Goal: Task Accomplishment & Management: Manage account settings

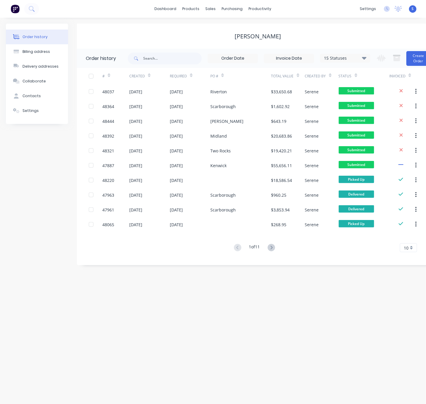
click at [64, 309] on div "Order history Billing address Delivery addresses Collaborate Contacts Settings …" at bounding box center [213, 211] width 426 height 387
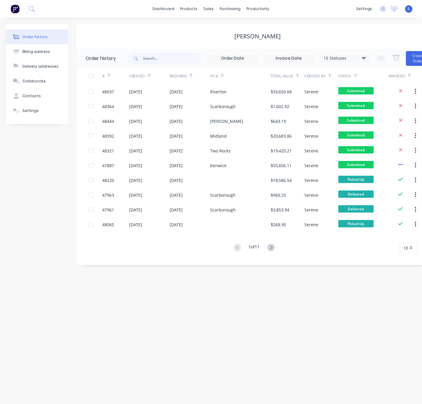
click at [46, 177] on div "Order history Billing address Delivery addresses Collaborate Contacts Settings" at bounding box center [37, 145] width 62 height 242
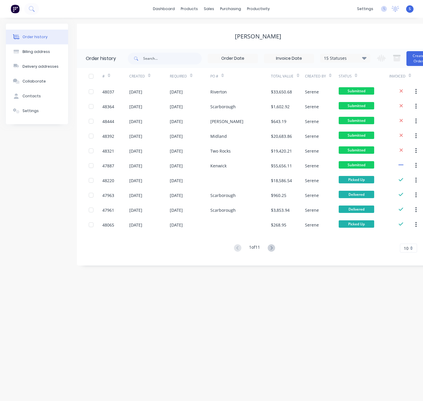
drag, startPoint x: 44, startPoint y: 222, endPoint x: 45, endPoint y: 225, distance: 3.7
click at [44, 222] on div "Order history Billing address Delivery addresses Collaborate Contacts Settings" at bounding box center [37, 145] width 62 height 242
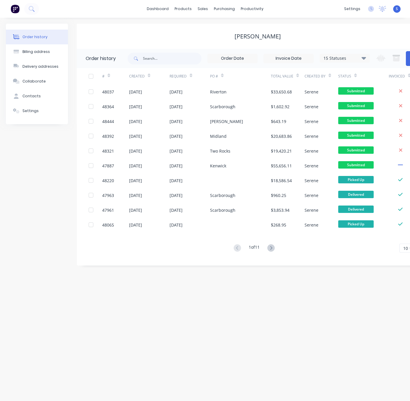
click at [32, 331] on div "Order history Billing address Delivery addresses Collaborate Contacts Settings …" at bounding box center [205, 209] width 410 height 383
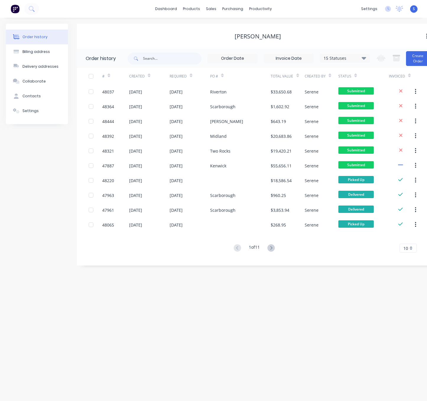
click at [64, 344] on div "Order history Billing address Delivery addresses Collaborate Contacts Settings …" at bounding box center [213, 209] width 427 height 383
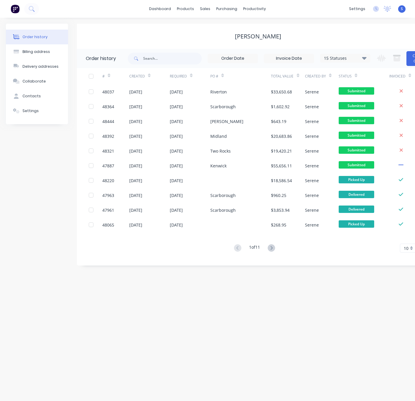
click at [71, 328] on div "Order history Billing address Delivery addresses Collaborate Contacts Settings …" at bounding box center [207, 209] width 415 height 383
click at [57, 172] on div "Order history Billing address Delivery addresses Collaborate Contacts Settings" at bounding box center [37, 145] width 62 height 242
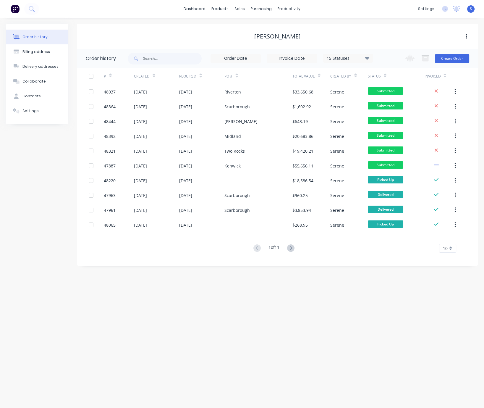
drag, startPoint x: 244, startPoint y: 294, endPoint x: 349, endPoint y: 278, distance: 105.6
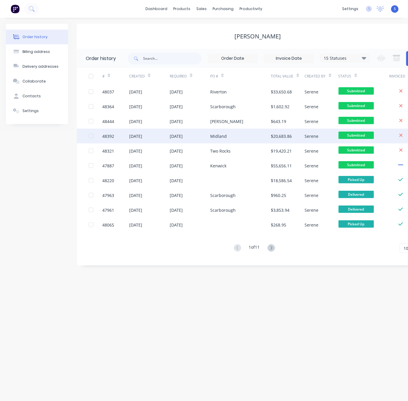
click at [175, 135] on div "[DATE]" at bounding box center [176, 136] width 13 height 6
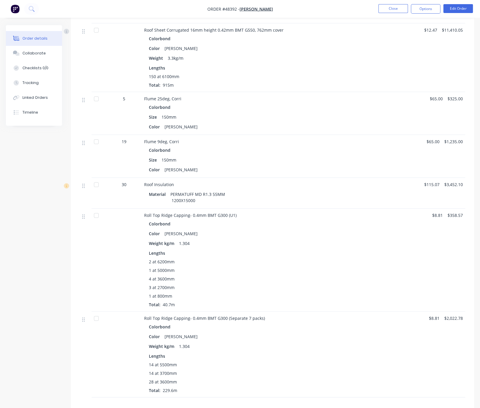
scroll to position [207, 0]
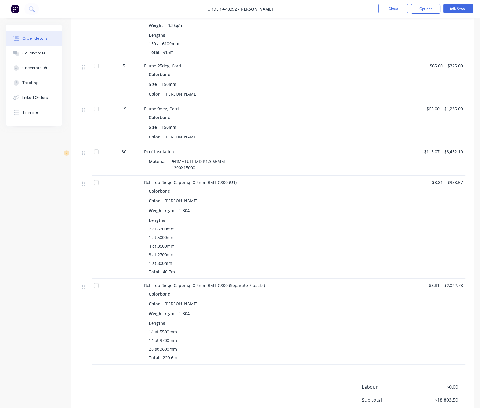
click at [238, 131] on div "Size 150mm" at bounding box center [275, 127] width 252 height 9
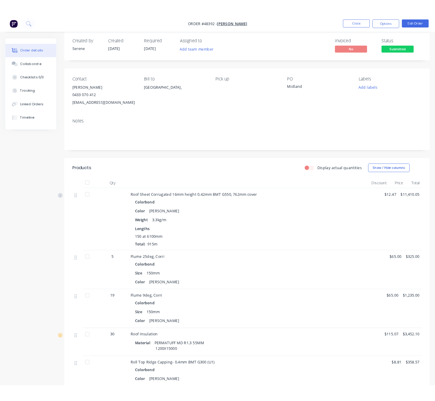
scroll to position [0, 0]
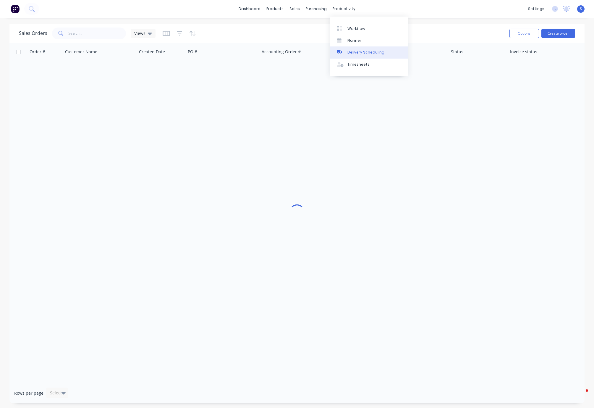
click at [353, 54] on div "Delivery Scheduling" at bounding box center [365, 52] width 37 height 5
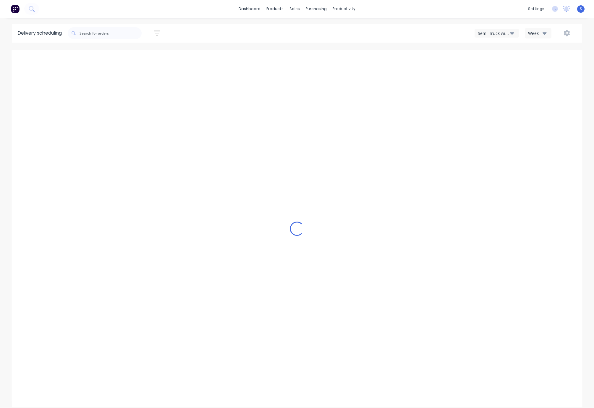
type input "Aug 24 - Aug 30"
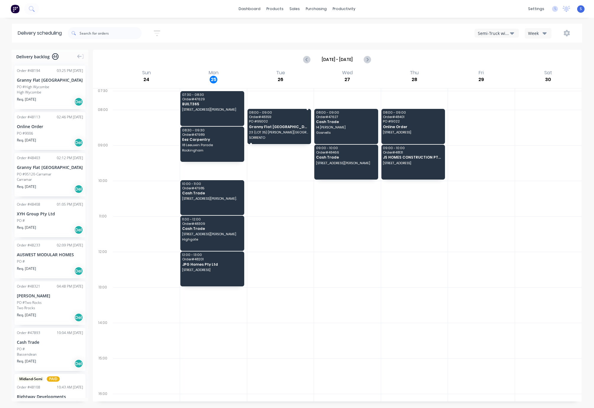
click at [268, 123] on span "PO # 95002" at bounding box center [279, 121] width 60 height 4
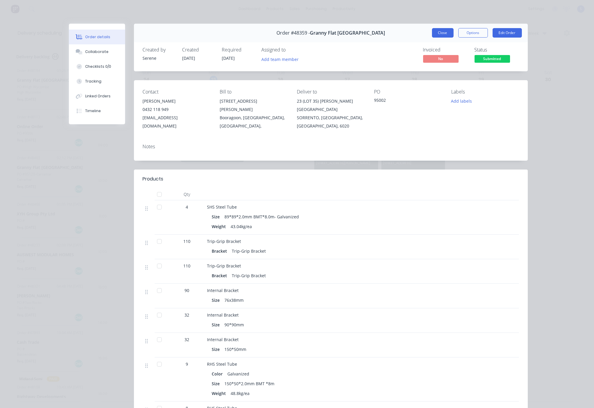
click at [445, 35] on button "Close" at bounding box center [443, 32] width 22 height 9
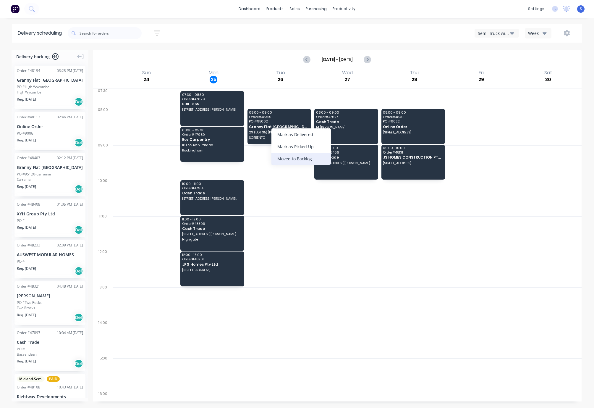
click at [310, 159] on div "Moved to Backlog" at bounding box center [300, 159] width 59 height 12
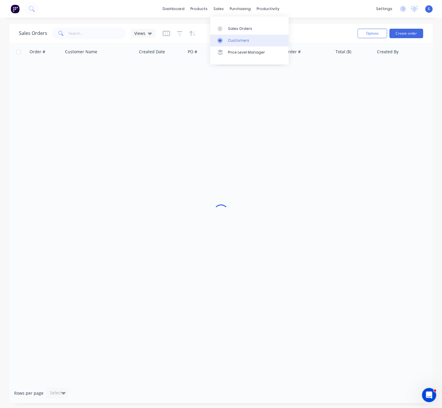
click at [226, 40] on link "Customers" at bounding box center [249, 41] width 78 height 12
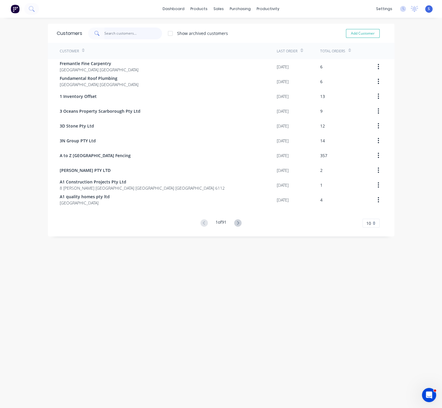
click at [124, 38] on input "text" at bounding box center [133, 33] width 58 height 12
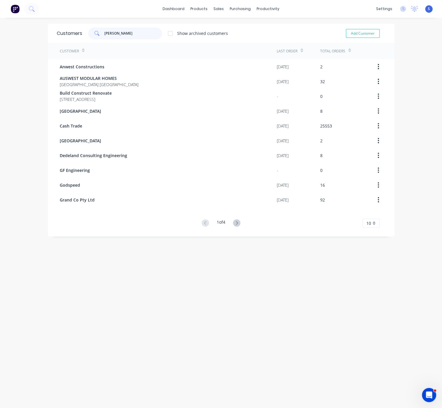
click at [88, 38] on div "wes" at bounding box center [125, 33] width 74 height 12
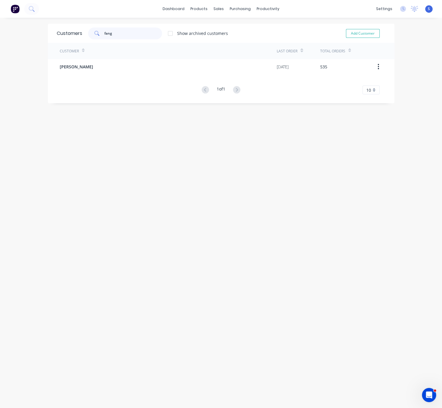
drag, startPoint x: 124, startPoint y: 37, endPoint x: 94, endPoint y: 34, distance: 30.8
click at [94, 34] on div "fang" at bounding box center [125, 33] width 74 height 12
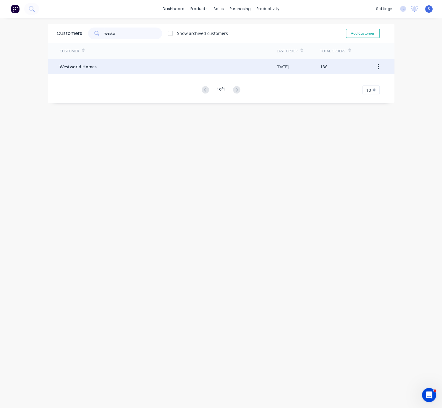
type input "westw"
click at [109, 68] on div "Westworld Homes" at bounding box center [168, 66] width 217 height 15
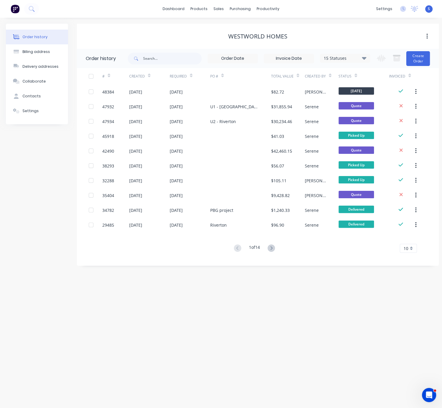
drag, startPoint x: 189, startPoint y: 291, endPoint x: 260, endPoint y: 291, distance: 70.7
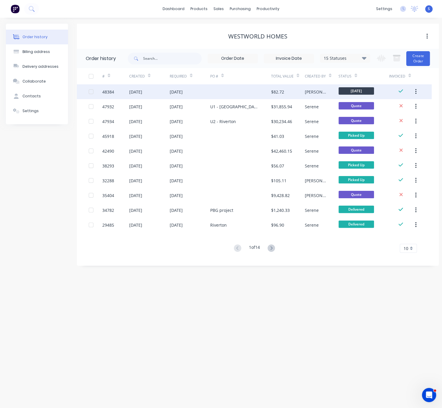
click at [212, 89] on div at bounding box center [240, 91] width 61 height 15
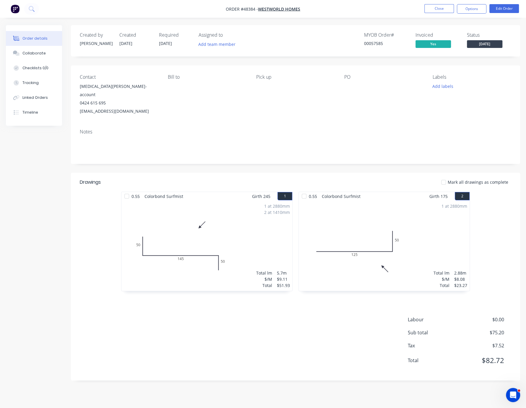
drag, startPoint x: 363, startPoint y: 177, endPoint x: 365, endPoint y: 170, distance: 6.8
click at [363, 177] on header "Drawings Mark all drawings as complete" at bounding box center [295, 182] width 449 height 19
click at [439, 7] on button "Close" at bounding box center [440, 8] width 30 height 9
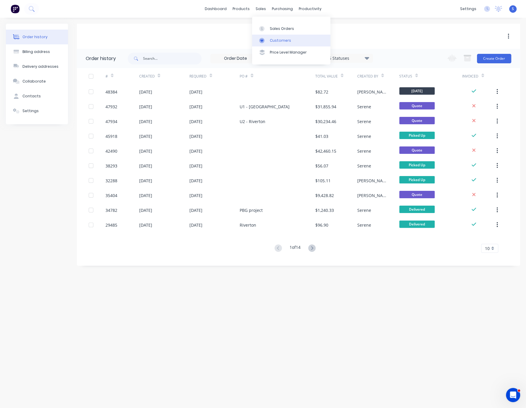
click at [271, 39] on link "Customers" at bounding box center [291, 41] width 78 height 12
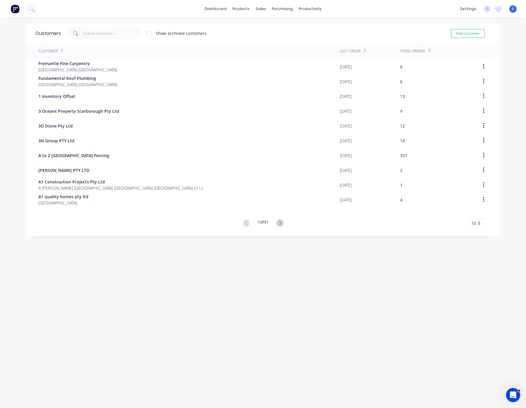
click at [105, 26] on div "Customers Show archived customers Add Customer" at bounding box center [263, 33] width 473 height 19
click at [104, 31] on input "text" at bounding box center [112, 33] width 58 height 12
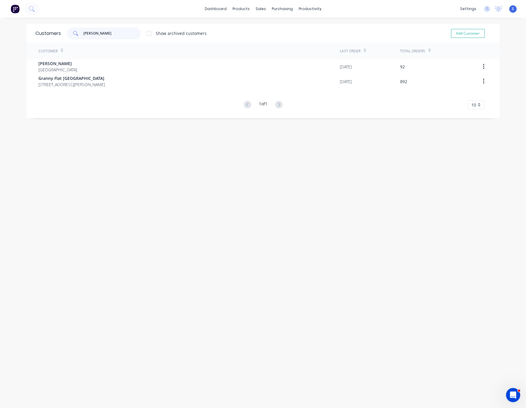
type input "chris"
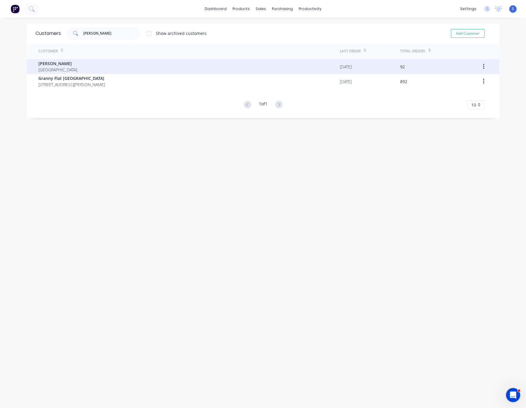
click at [91, 64] on div "Chris Gu Australia" at bounding box center [189, 66] width 302 height 15
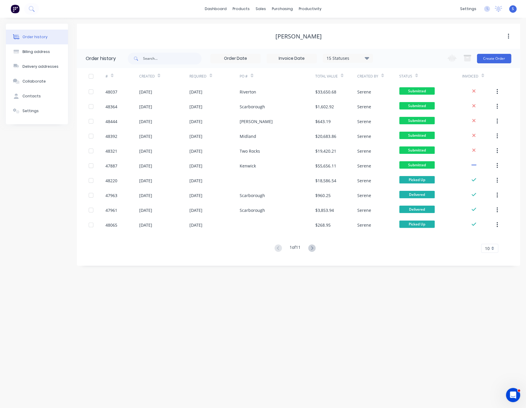
drag, startPoint x: 193, startPoint y: 266, endPoint x: 289, endPoint y: 272, distance: 95.9
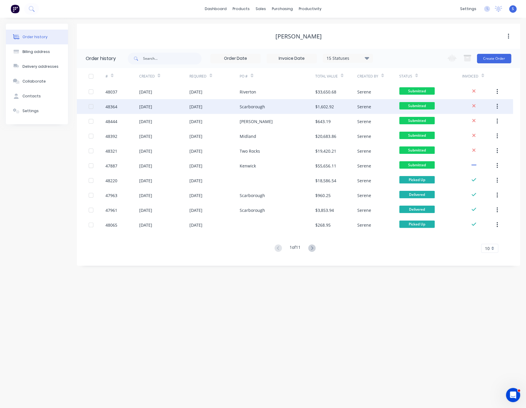
click at [203, 107] on div "[DATE]" at bounding box center [196, 106] width 13 height 6
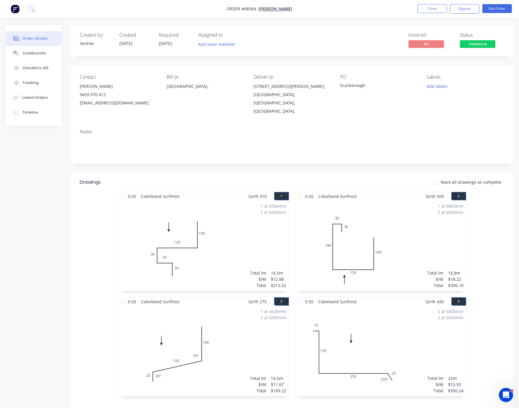
scroll to position [310, 0]
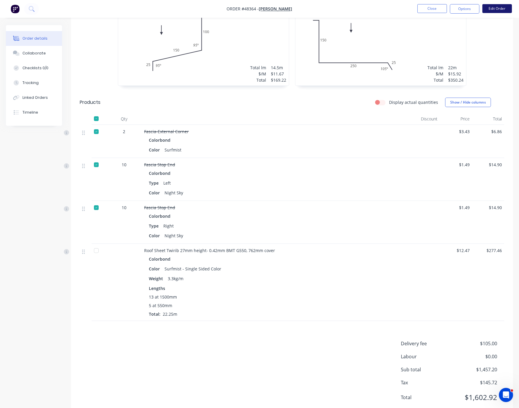
click at [442, 6] on button "Edit Order" at bounding box center [498, 8] width 30 height 9
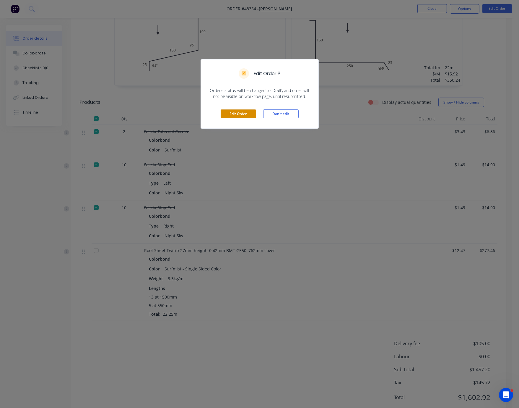
drag, startPoint x: 228, startPoint y: 117, endPoint x: 224, endPoint y: 129, distance: 12.9
click at [228, 117] on button "Edit Order" at bounding box center [238, 113] width 35 height 9
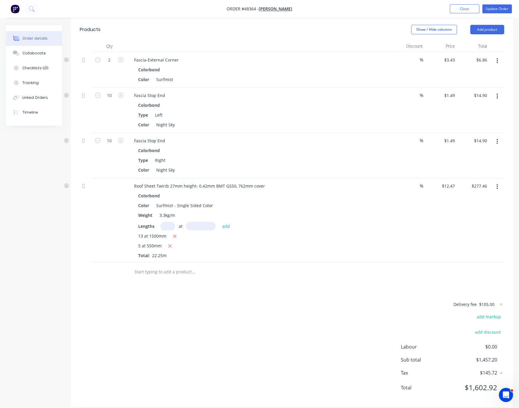
scroll to position [414, 0]
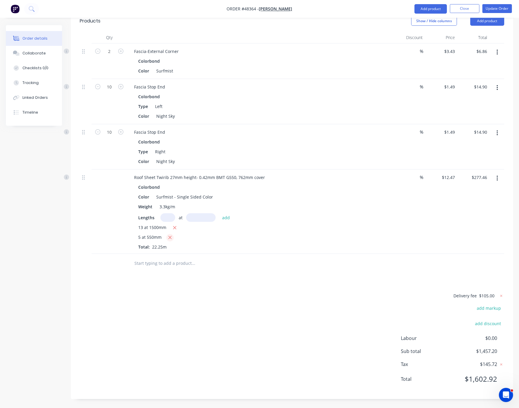
click at [172, 235] on icon "button" at bounding box center [170, 237] width 4 height 5
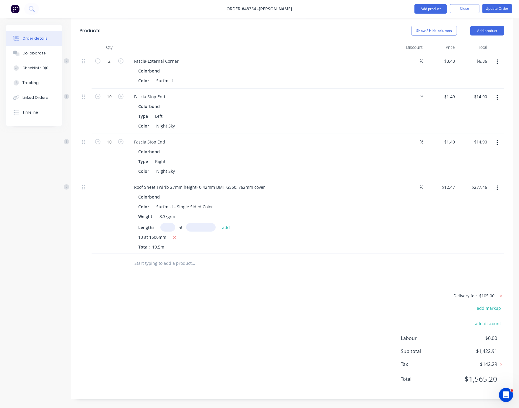
type input "$243.17"
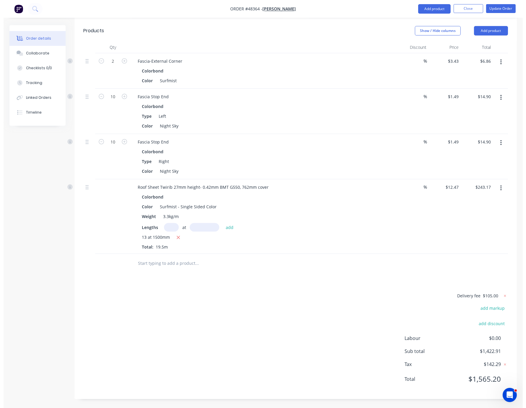
scroll to position [406, 0]
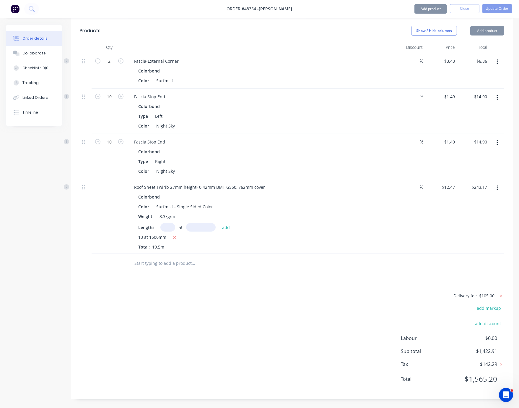
click at [171, 223] on input "text" at bounding box center [168, 227] width 15 height 9
type input "5"
type input "600"
click at [219, 223] on button "add" at bounding box center [226, 227] width 14 height 8
type input "$280.58"
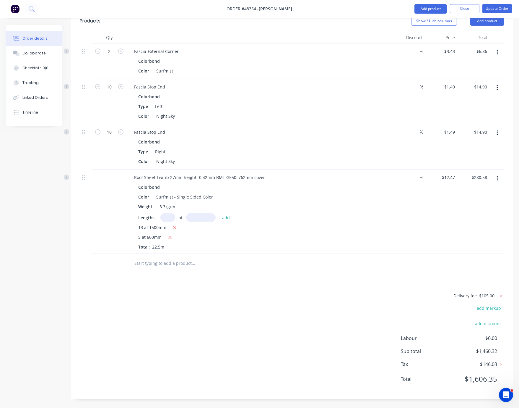
click at [226, 325] on div "Delivery fee $105.00 add markup add discount Labour $0.00 Sub total $1,460.32 T…" at bounding box center [292, 341] width 425 height 98
click at [206, 327] on div "Delivery fee $105.00 add markup add discount Labour $0.00 Sub total $1,460.32 T…" at bounding box center [292, 341] width 425 height 98
click at [442, 9] on button "Update Order" at bounding box center [498, 8] width 30 height 9
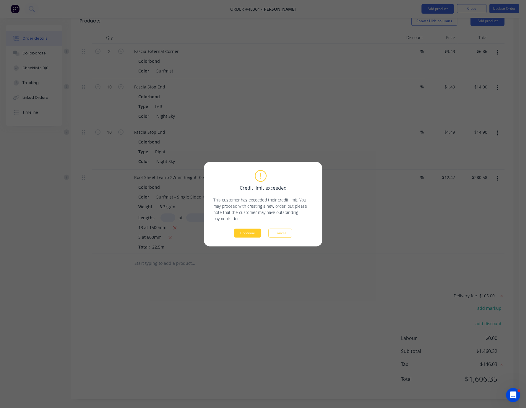
click at [243, 236] on button "Continue" at bounding box center [247, 232] width 27 height 9
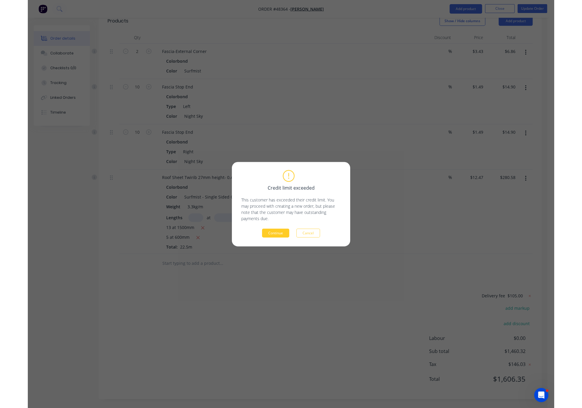
scroll to position [0, 0]
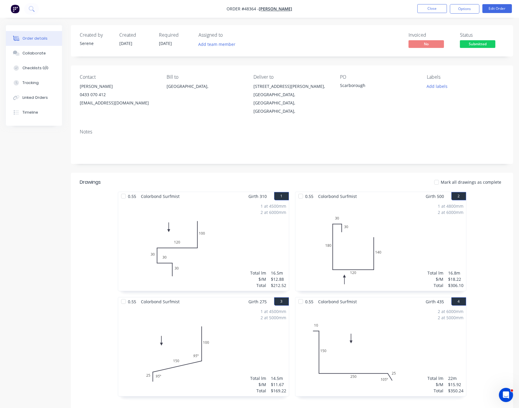
click at [213, 174] on header "Drawings Mark all drawings as complete" at bounding box center [292, 182] width 443 height 19
click at [437, 7] on button "Close" at bounding box center [433, 8] width 30 height 9
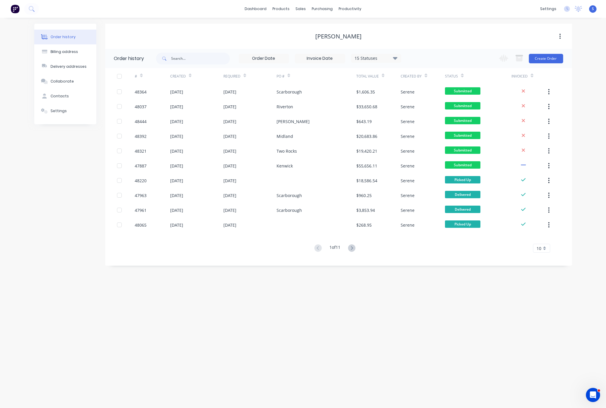
click at [260, 286] on div "Order history Billing address Delivery addresses Collaborate Contacts Settings …" at bounding box center [303, 213] width 606 height 390
click at [313, 306] on div "Order history Billing address Delivery addresses Collaborate Contacts Settings …" at bounding box center [303, 213] width 606 height 390
click at [316, 40] on div "Customers" at bounding box center [320, 40] width 21 height 5
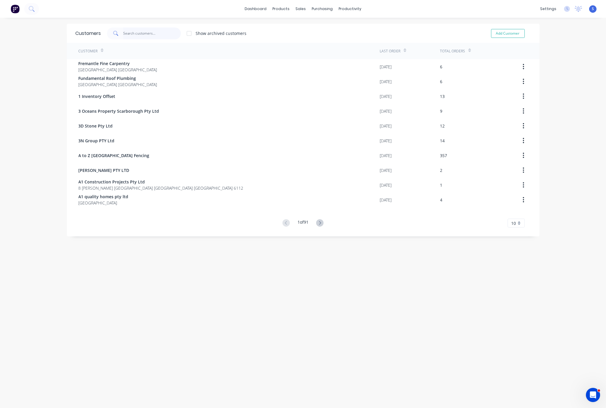
click at [157, 33] on input "text" at bounding box center [152, 33] width 58 height 12
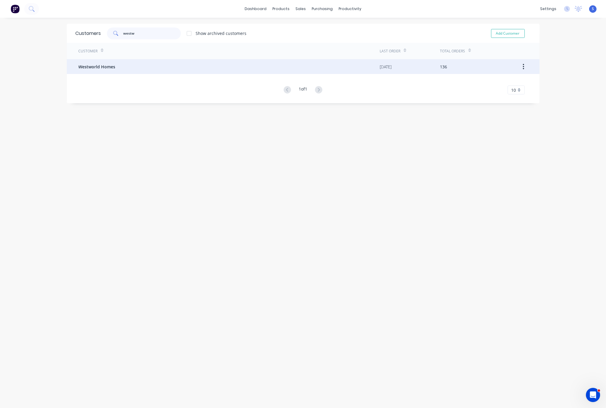
type input "westw"
click at [125, 72] on div "Westworld Homes" at bounding box center [230, 66] width 302 height 15
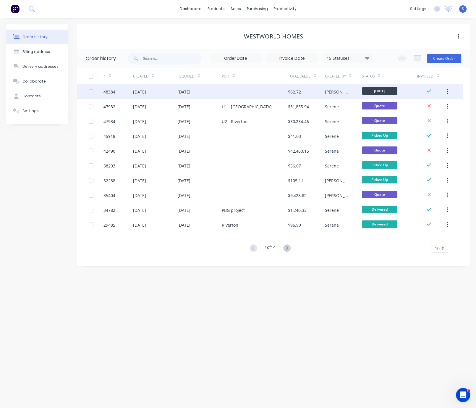
click at [217, 96] on div "27 Aug 2025" at bounding box center [199, 91] width 44 height 15
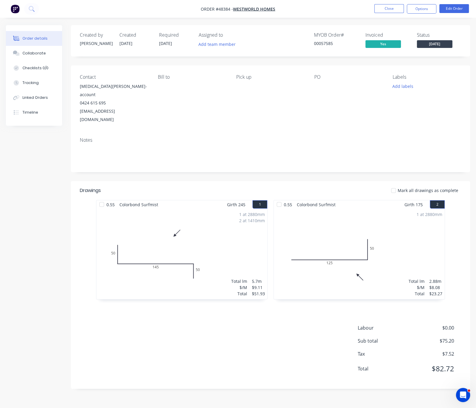
drag, startPoint x: 207, startPoint y: 173, endPoint x: 266, endPoint y: 167, distance: 59.1
click at [394, 9] on button "Close" at bounding box center [389, 8] width 30 height 9
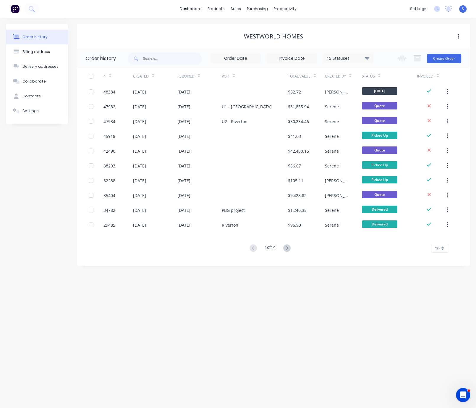
click at [278, 321] on div "Order history Billing address Delivery addresses Collaborate Contacts Settings …" at bounding box center [238, 213] width 476 height 390
click at [286, 247] on icon at bounding box center [286, 247] width 7 height 7
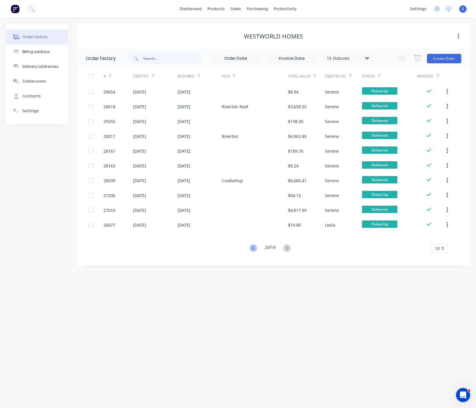
click at [250, 245] on icon at bounding box center [253, 247] width 7 height 7
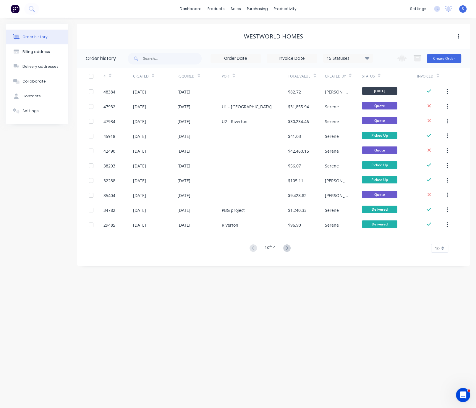
click at [242, 321] on div "Order history Billing address Delivery addresses Collaborate Contacts Settings …" at bounding box center [238, 213] width 476 height 390
